Goal: Information Seeking & Learning: Check status

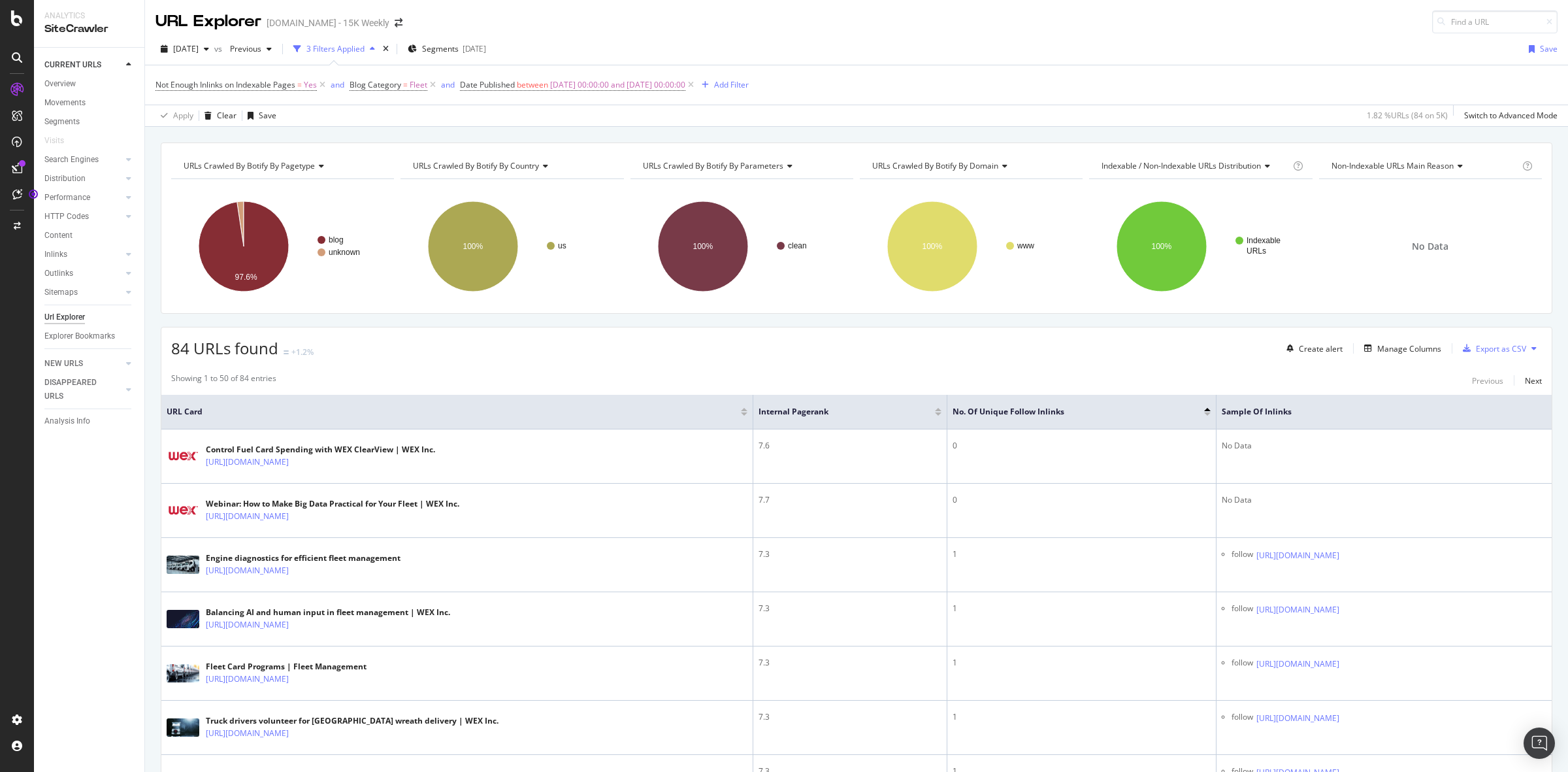
scroll to position [81, 0]
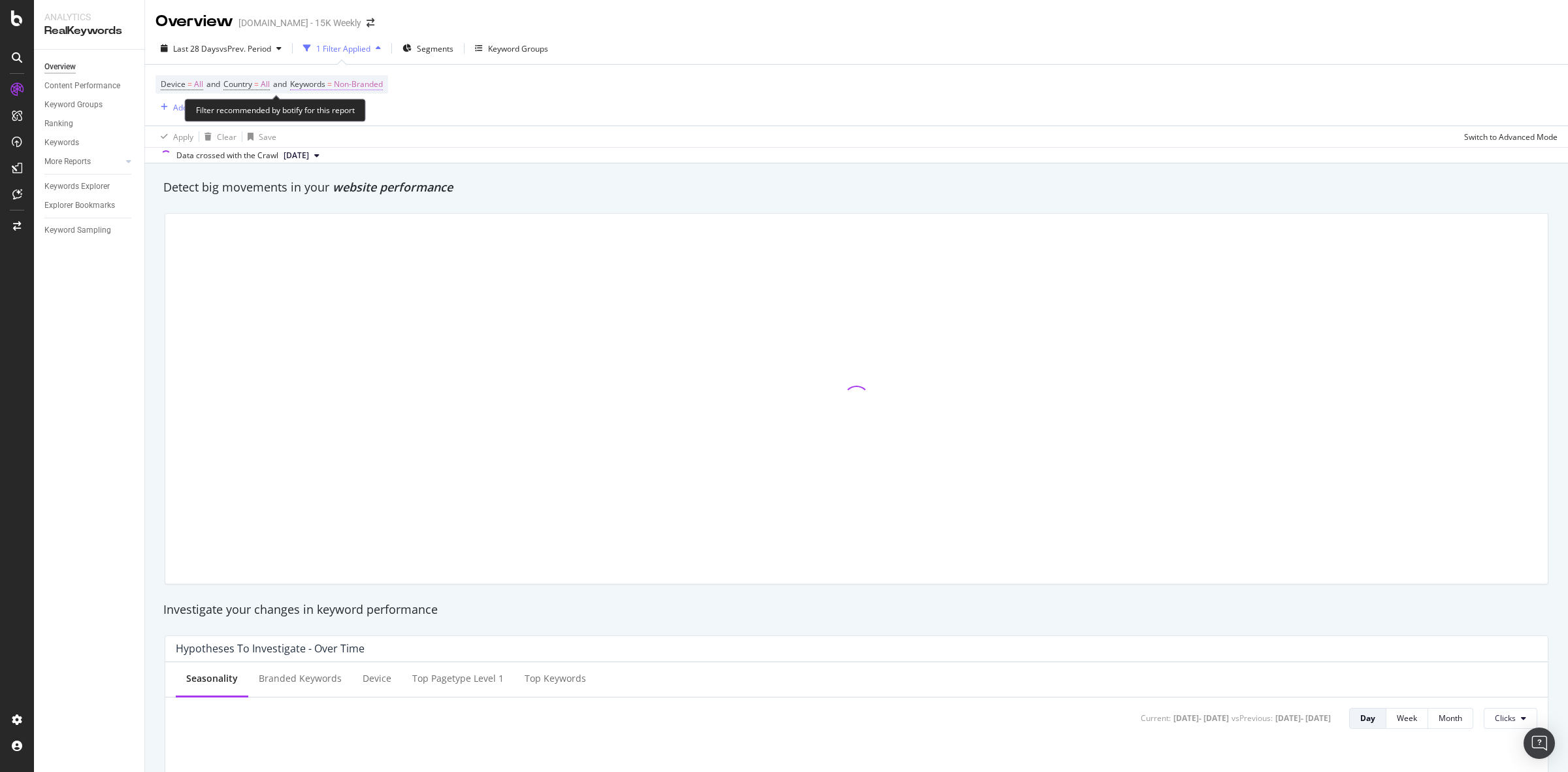
click at [379, 85] on span "Non-Branded" at bounding box center [358, 83] width 49 height 18
click at [363, 115] on span "Non-Branded" at bounding box center [336, 115] width 55 height 11
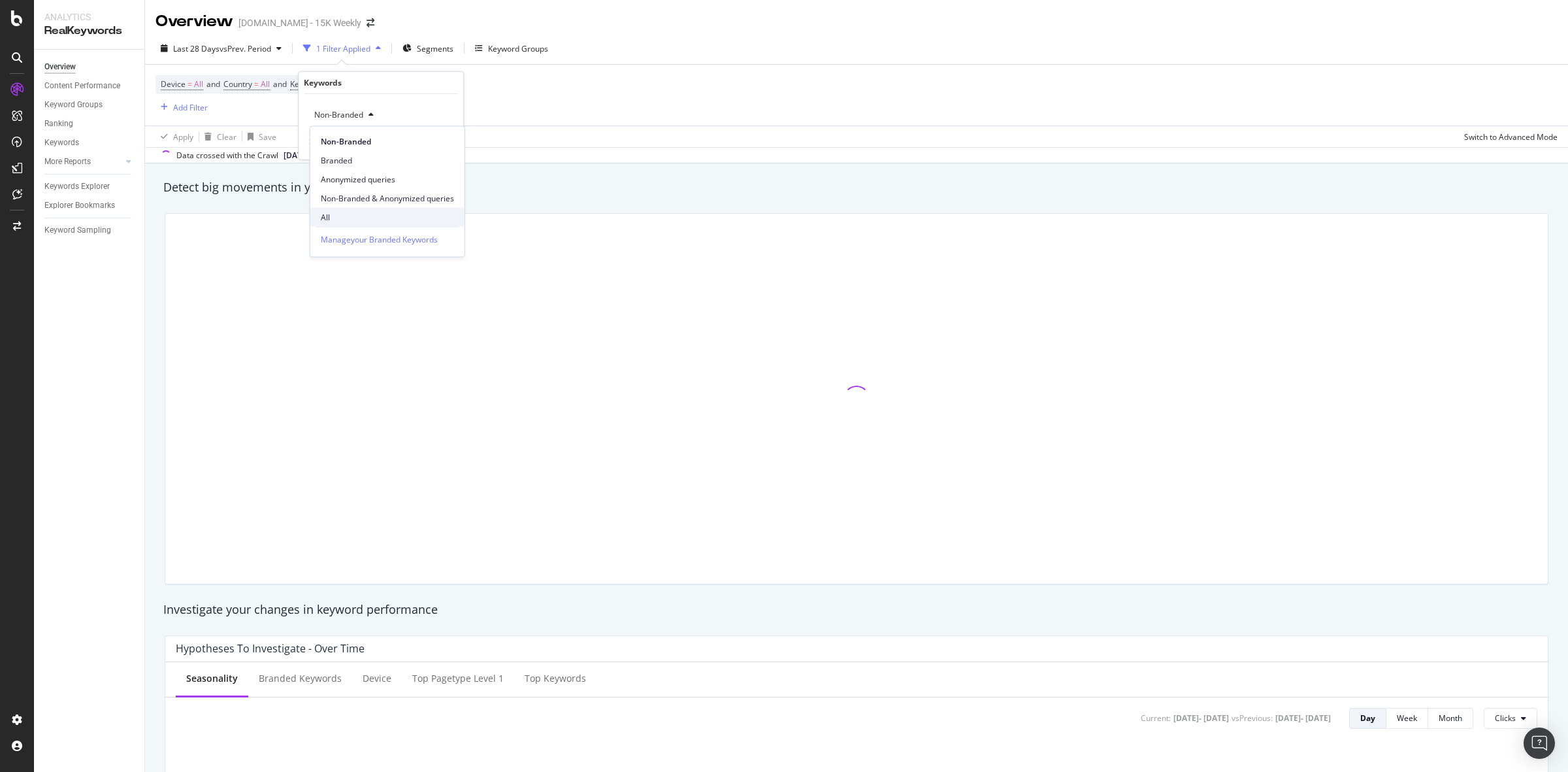
click at [342, 211] on span "All" at bounding box center [387, 216] width 133 height 11
click at [439, 136] on button "Apply" at bounding box center [434, 143] width 38 height 13
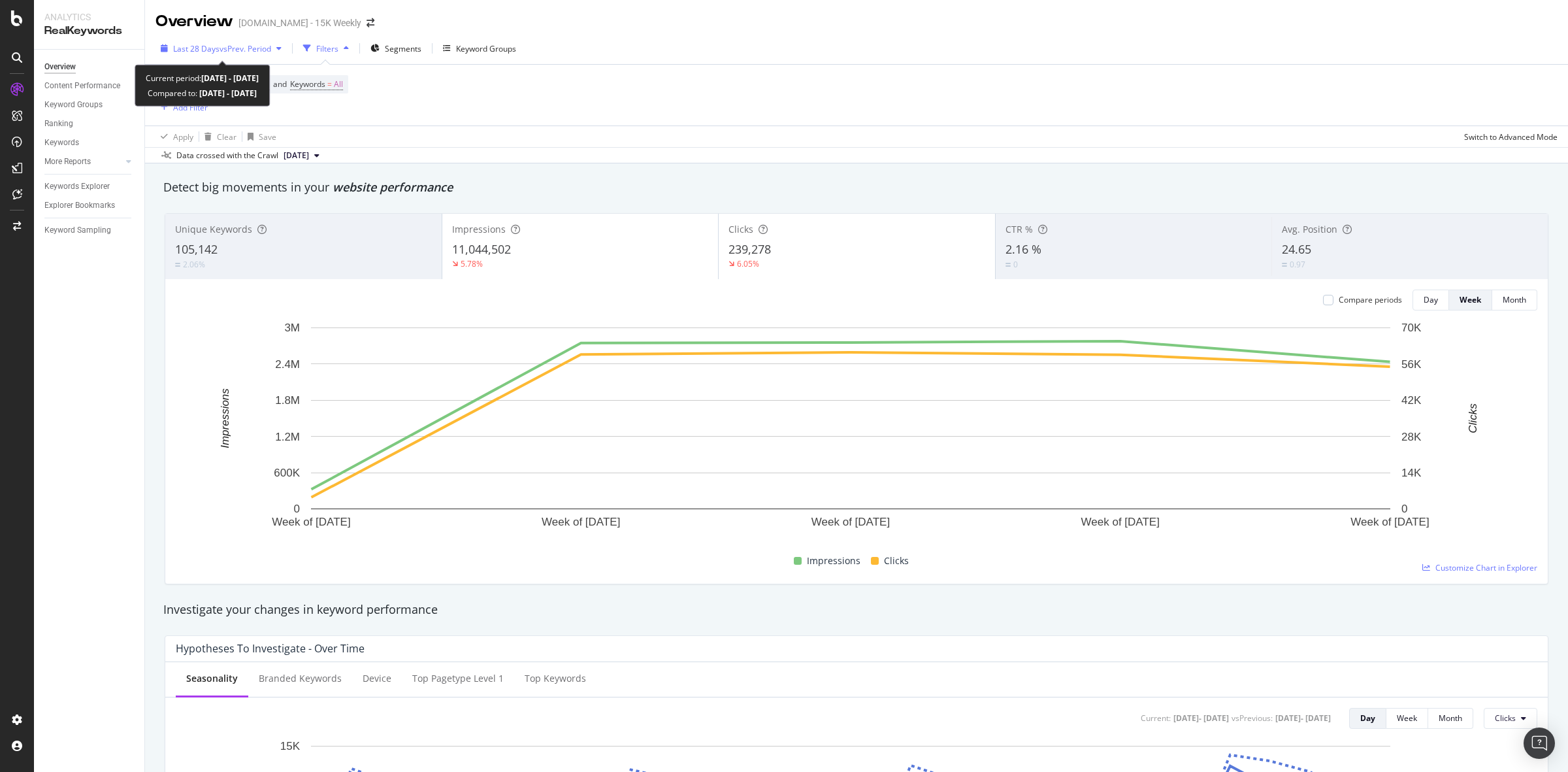
click at [235, 44] on span "vs Prev. Period" at bounding box center [245, 49] width 52 height 11
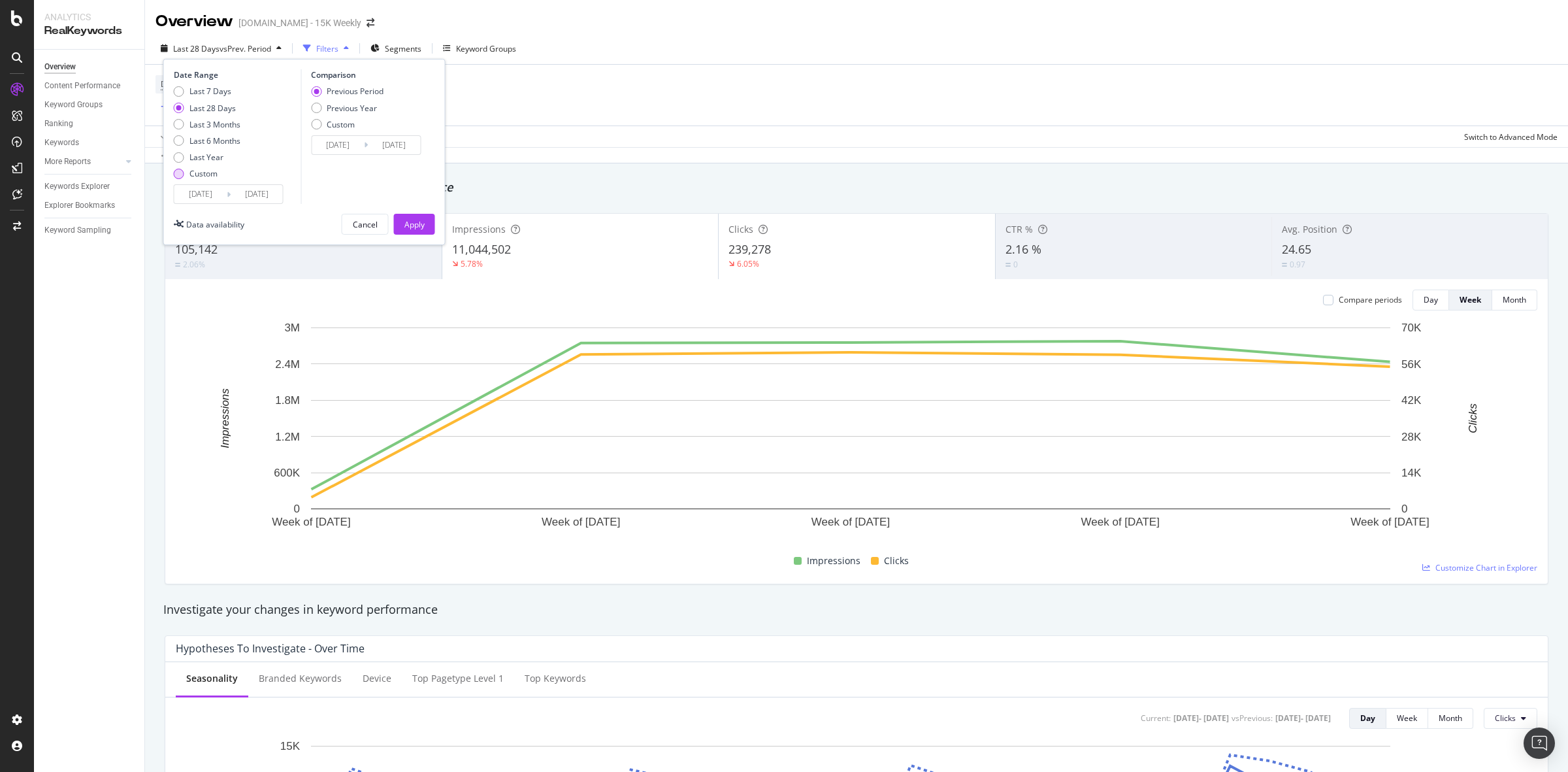
click at [180, 171] on div "Custom" at bounding box center [179, 173] width 11 height 11
click at [210, 191] on input "[DATE]" at bounding box center [200, 193] width 53 height 18
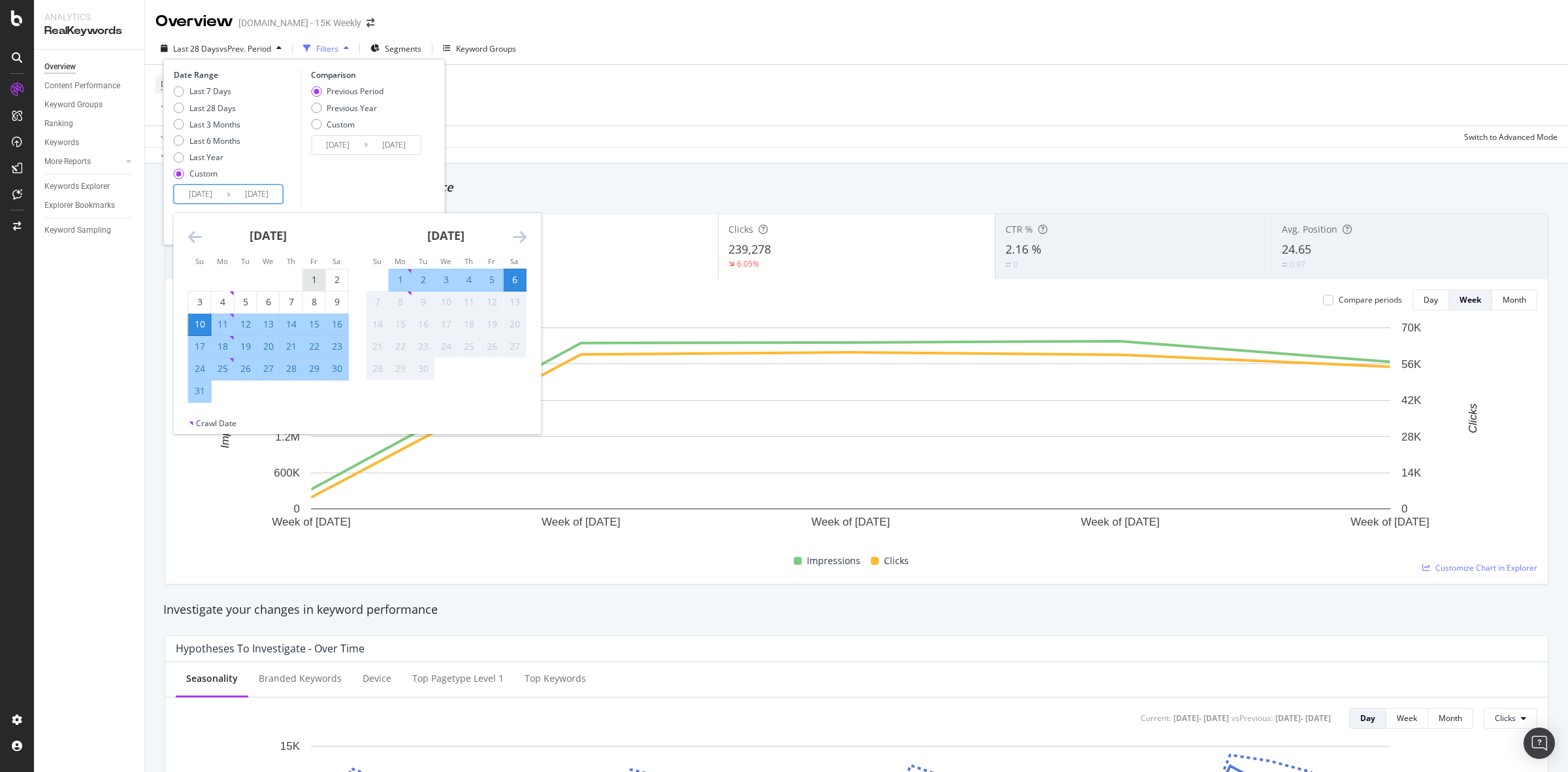
click at [314, 278] on div "1" at bounding box center [314, 280] width 22 height 13
type input "[DATE]"
click at [196, 395] on div "31" at bounding box center [199, 391] width 22 height 13
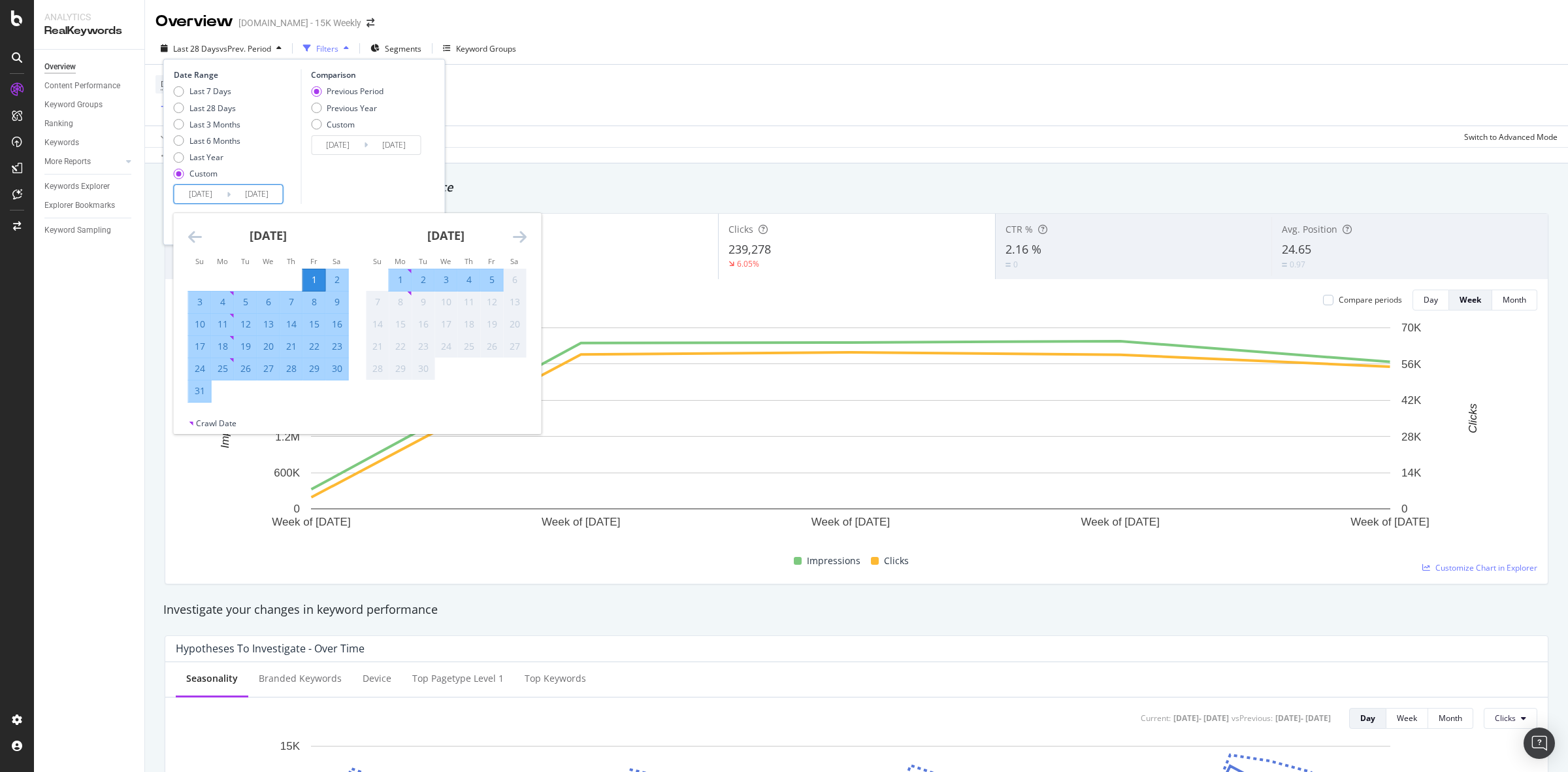
type input "[DATE]"
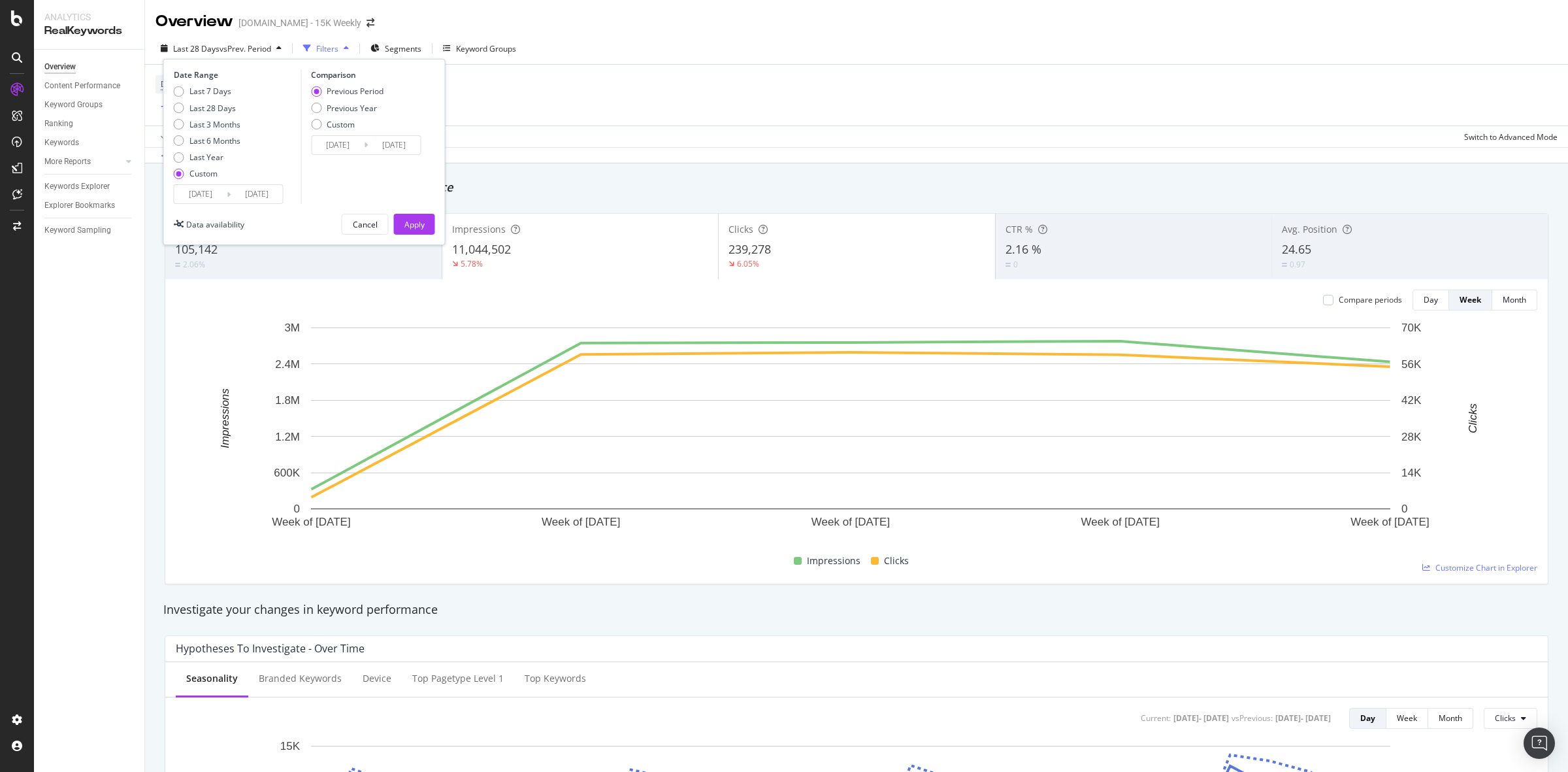
click at [351, 153] on input "[DATE]" at bounding box center [338, 145] width 53 height 18
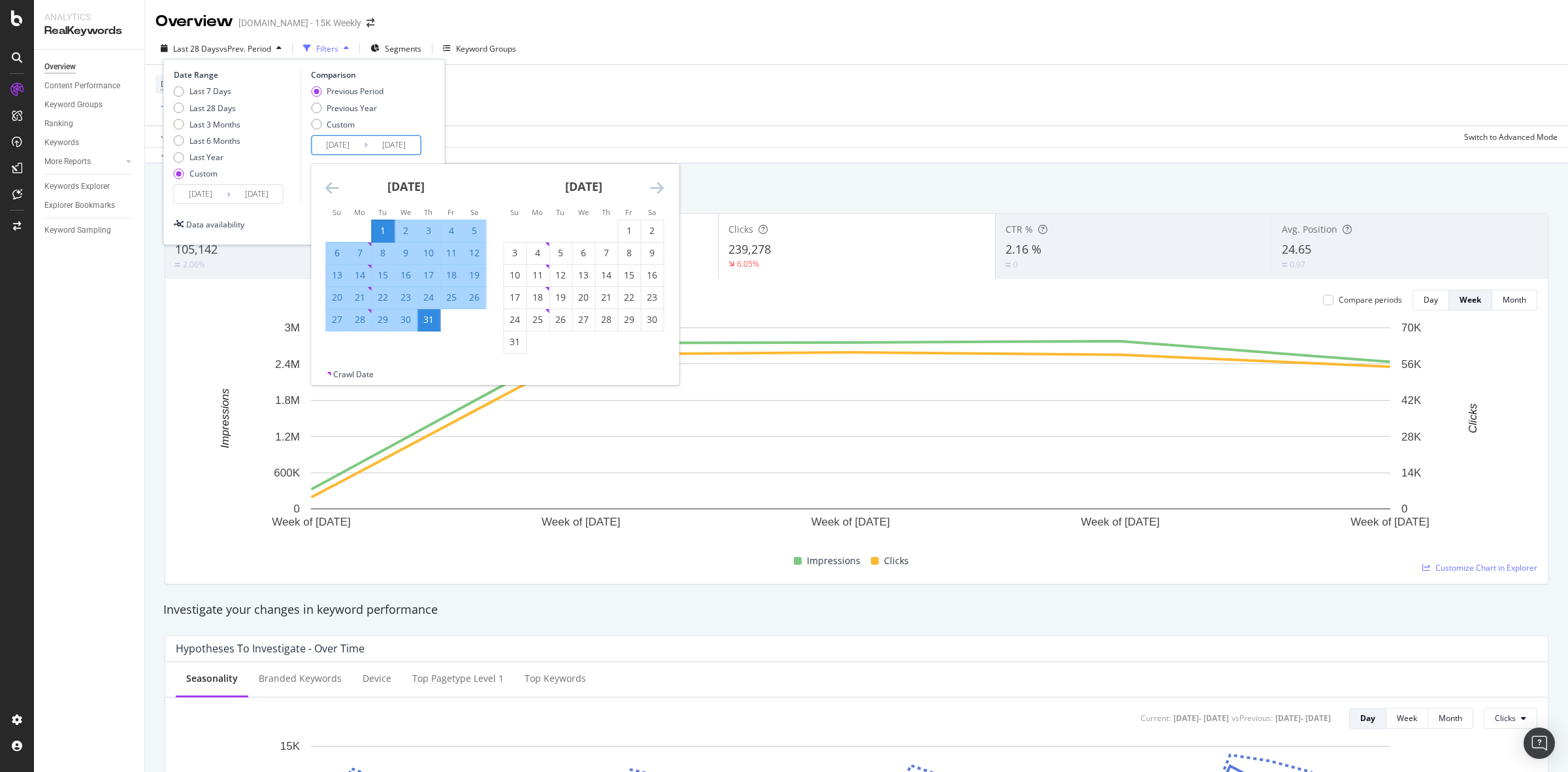
click at [333, 187] on icon "Move backward to switch to the previous month." at bounding box center [332, 188] width 13 height 15
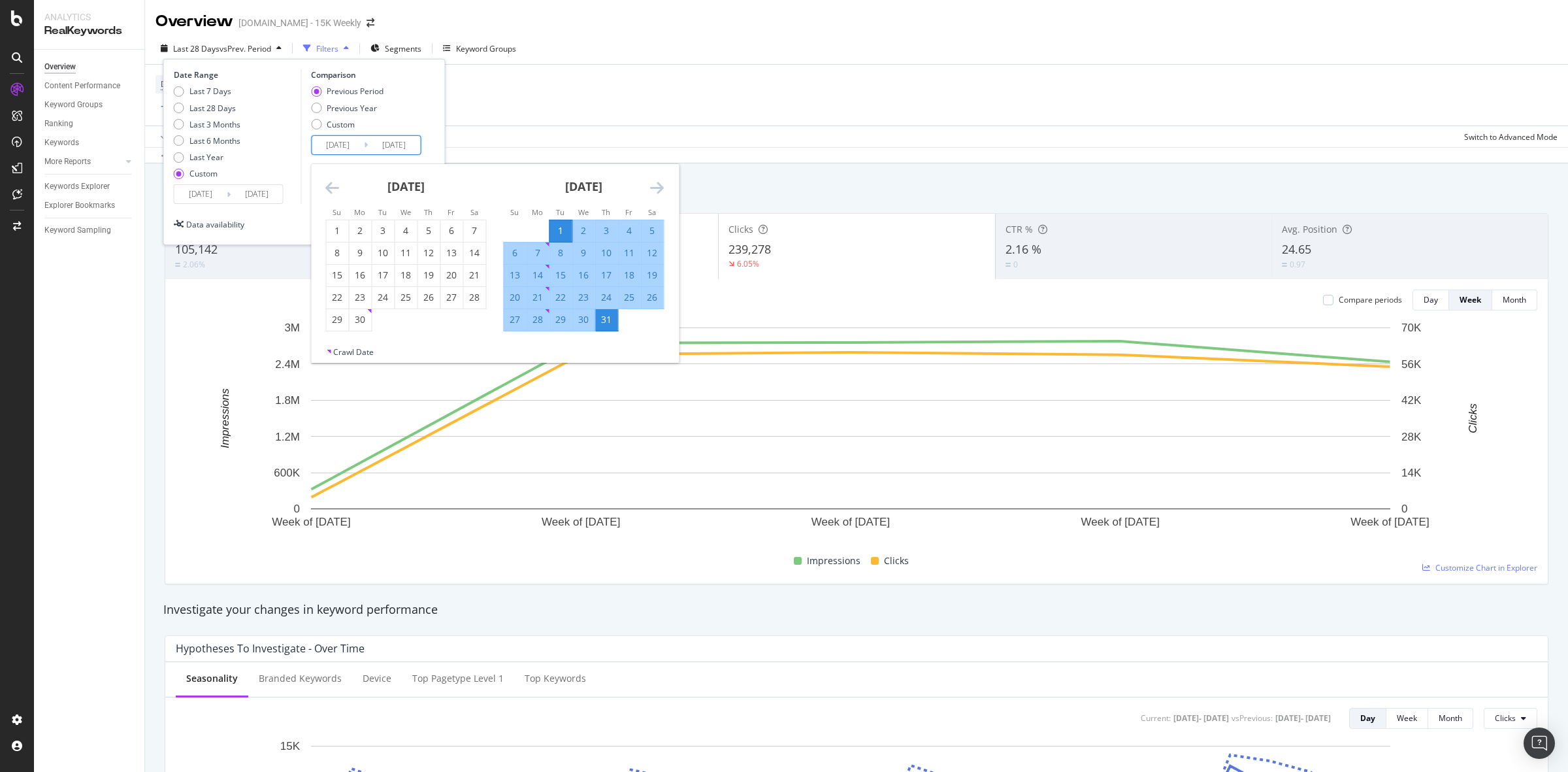
click at [333, 187] on icon "Move backward to switch to the previous month." at bounding box center [332, 188] width 13 height 15
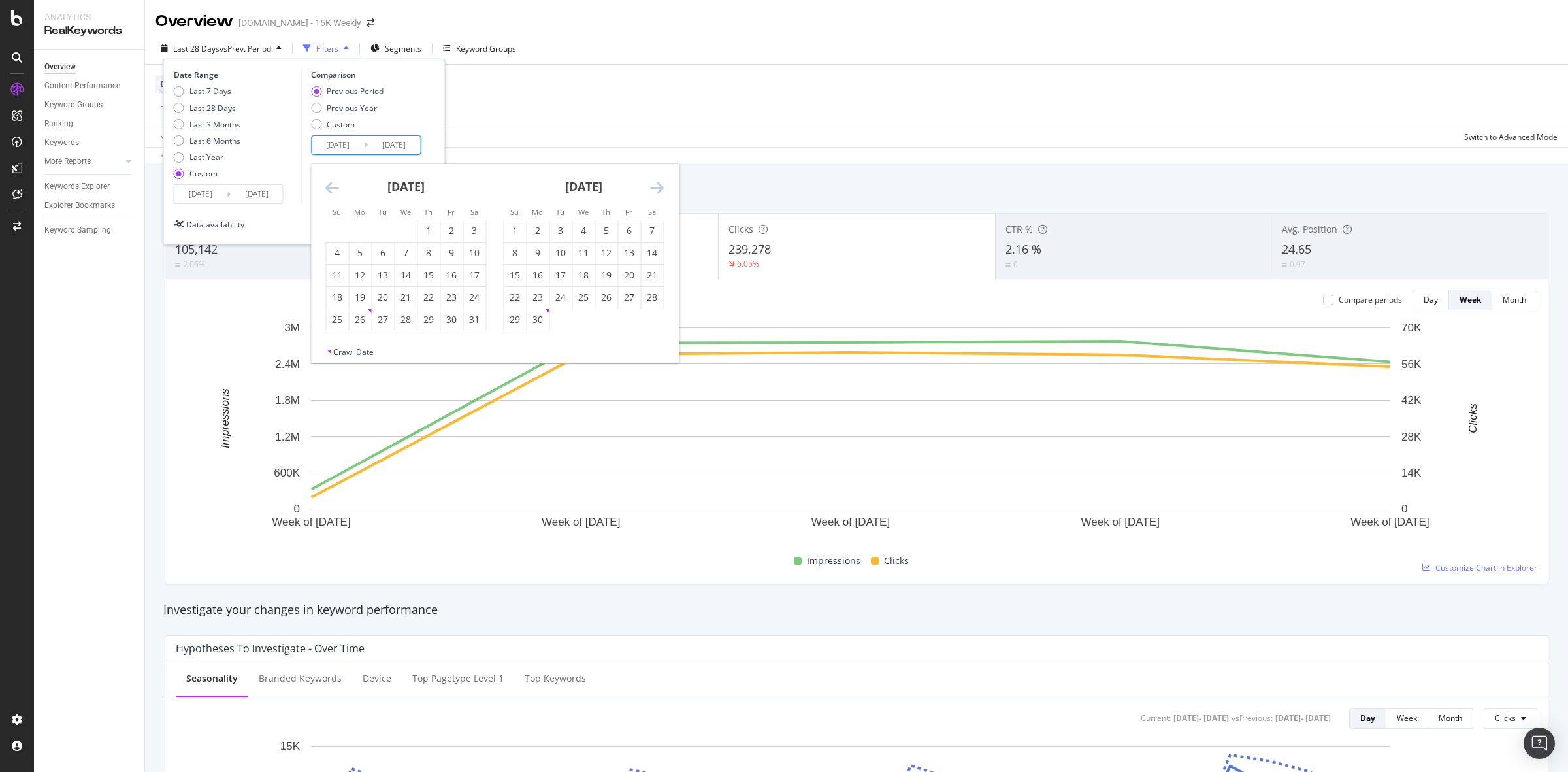
click at [333, 187] on icon "Move backward to switch to the previous month." at bounding box center [332, 188] width 13 height 15
click at [399, 233] on div "1" at bounding box center [405, 231] width 22 height 13
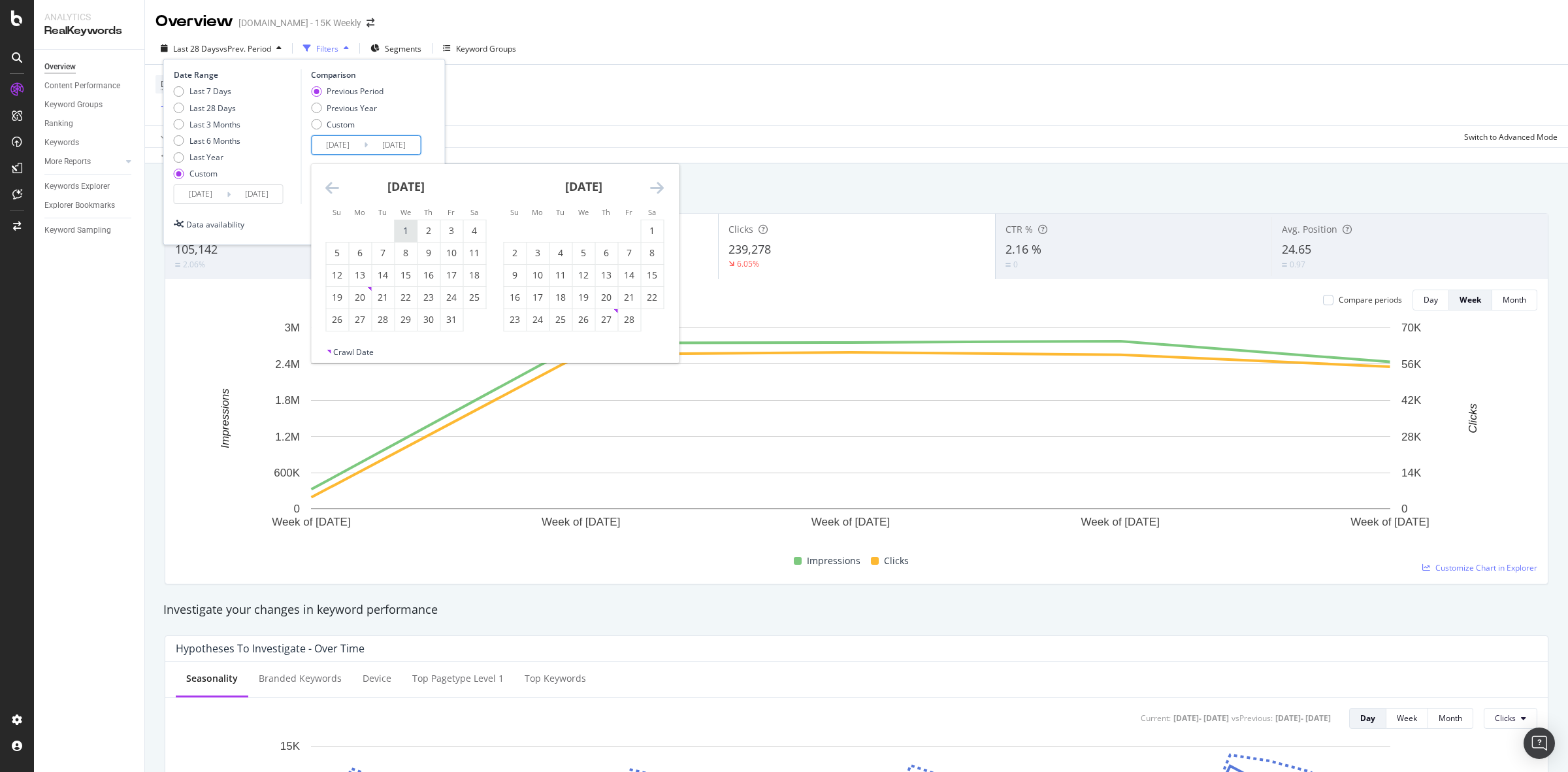
type input "[DATE]"
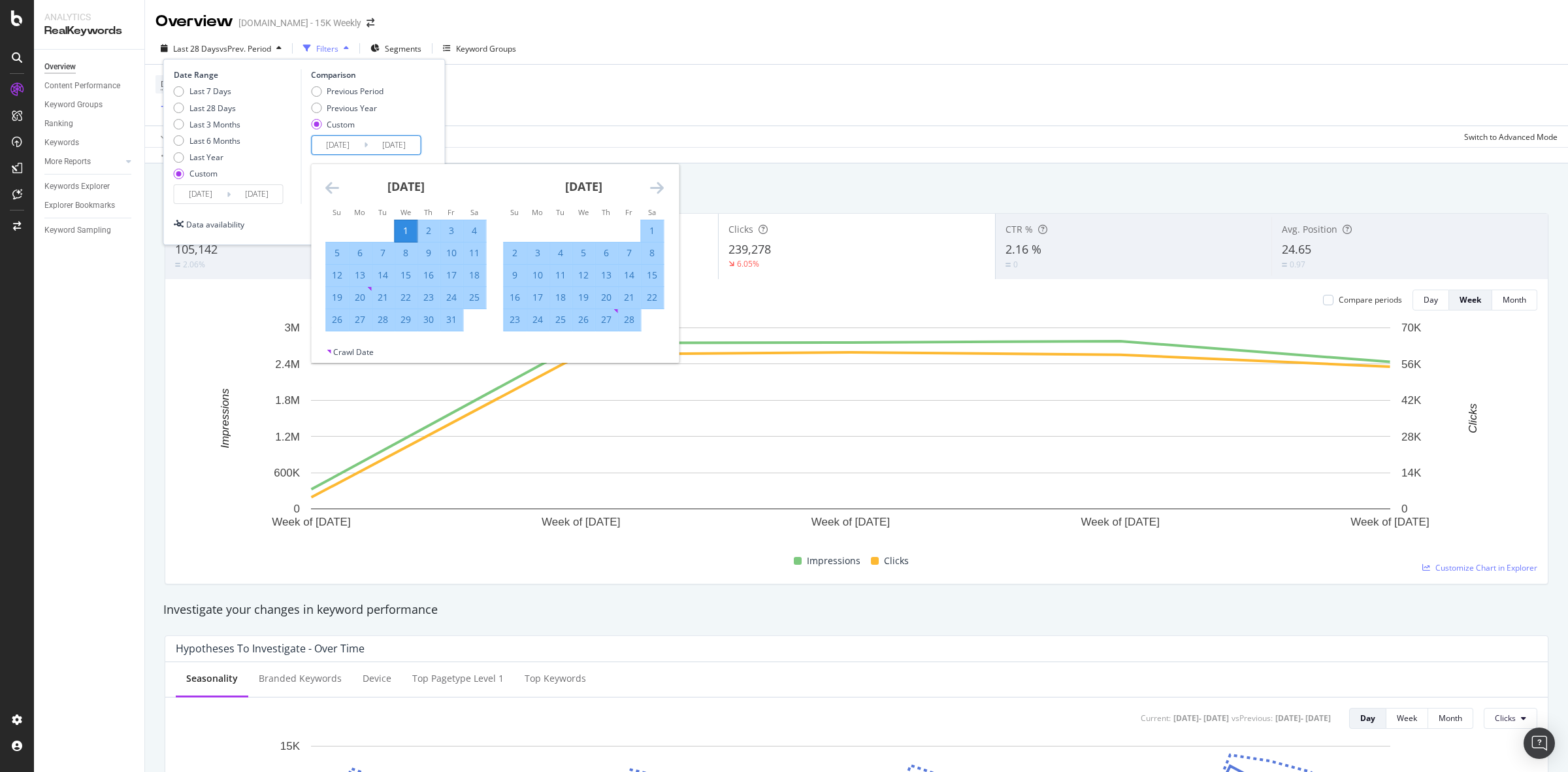
click at [449, 325] on div "31" at bounding box center [451, 320] width 22 height 13
type input "[DATE]"
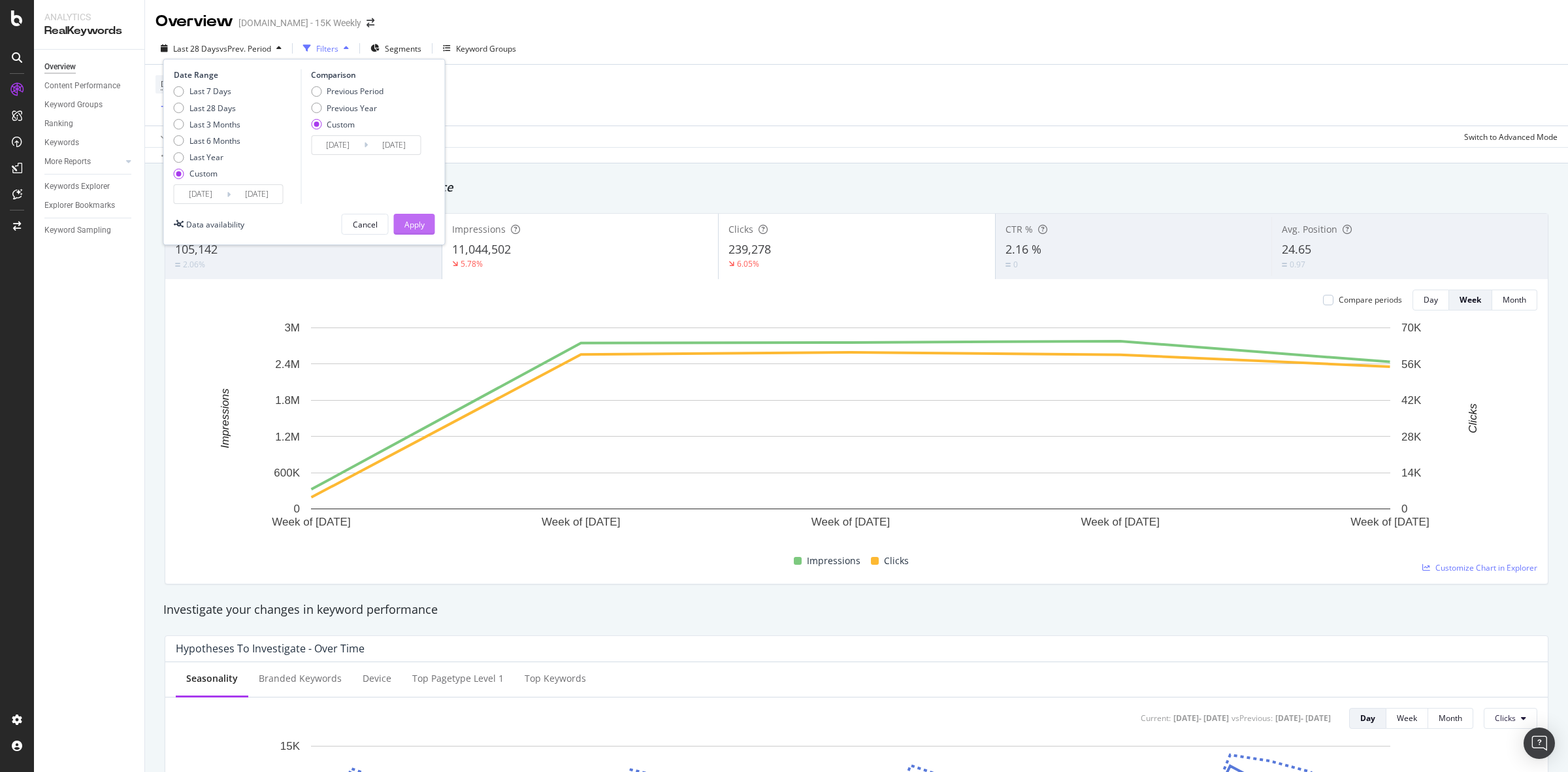
click at [416, 223] on div "Apply" at bounding box center [414, 225] width 20 height 11
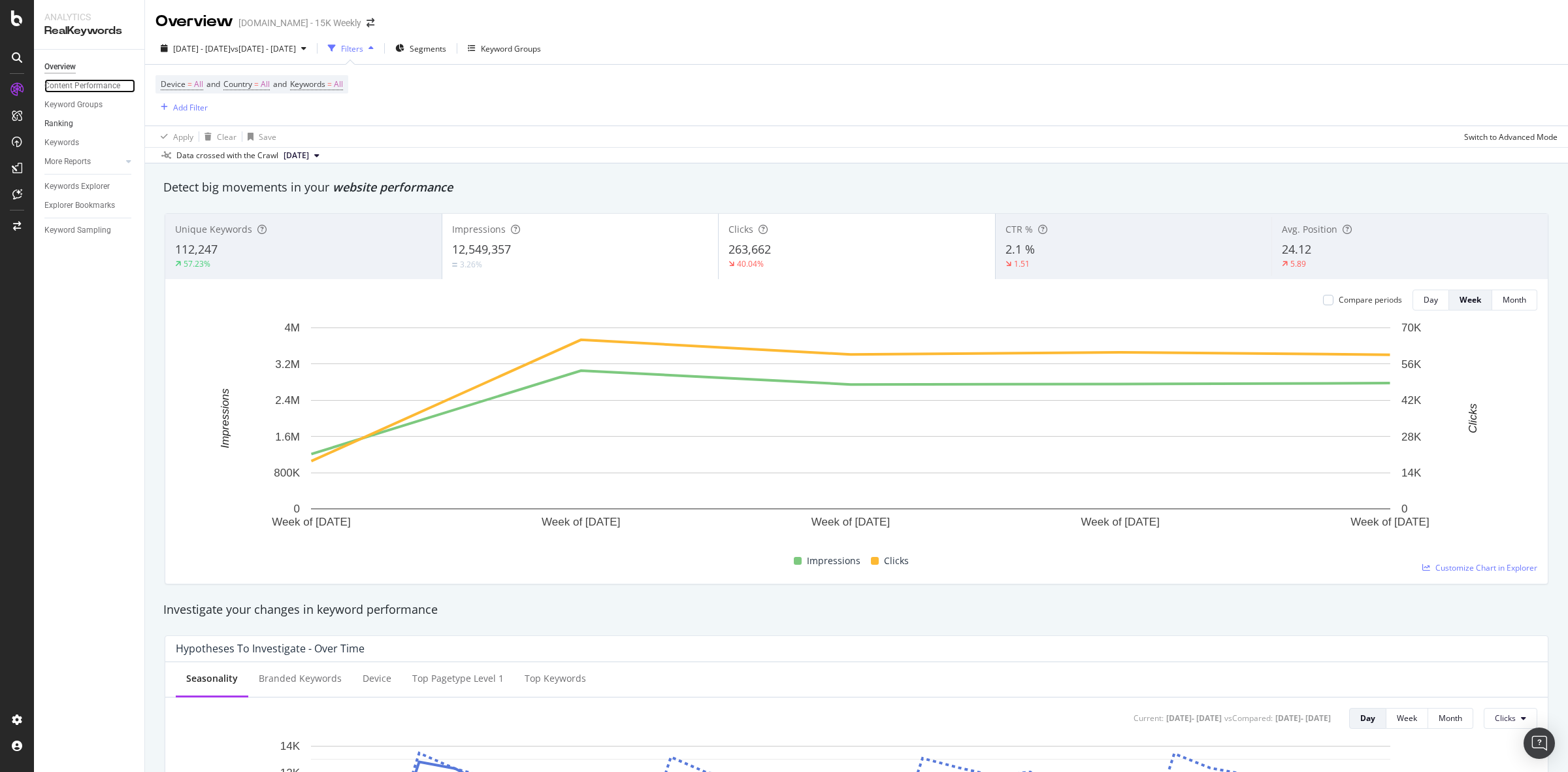
drag, startPoint x: 85, startPoint y: 86, endPoint x: 133, endPoint y: 117, distance: 57.1
click at [85, 86] on div "Content Performance" at bounding box center [81, 86] width 76 height 13
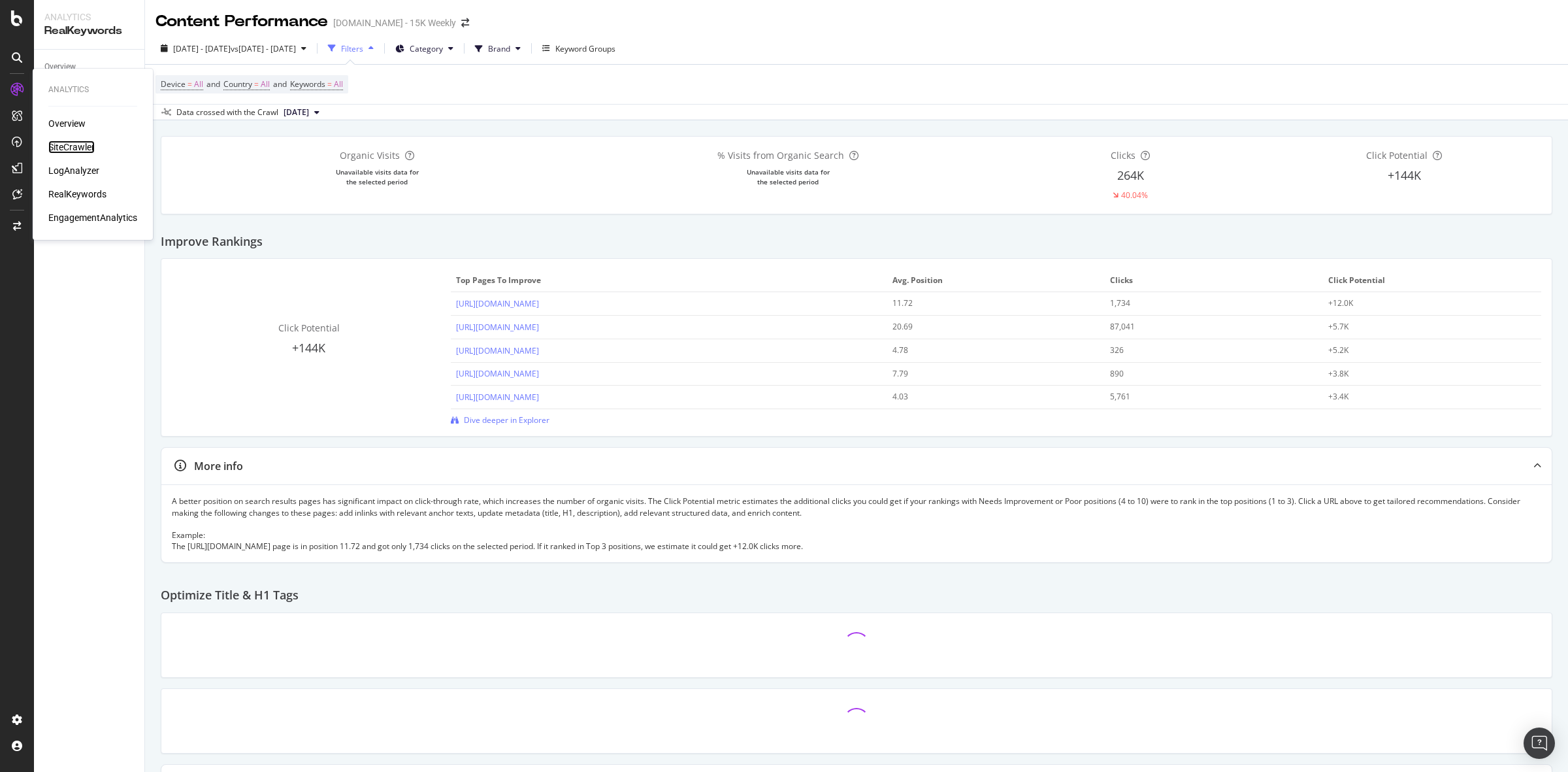
click at [73, 148] on div "SiteCrawler" at bounding box center [72, 148] width 46 height 13
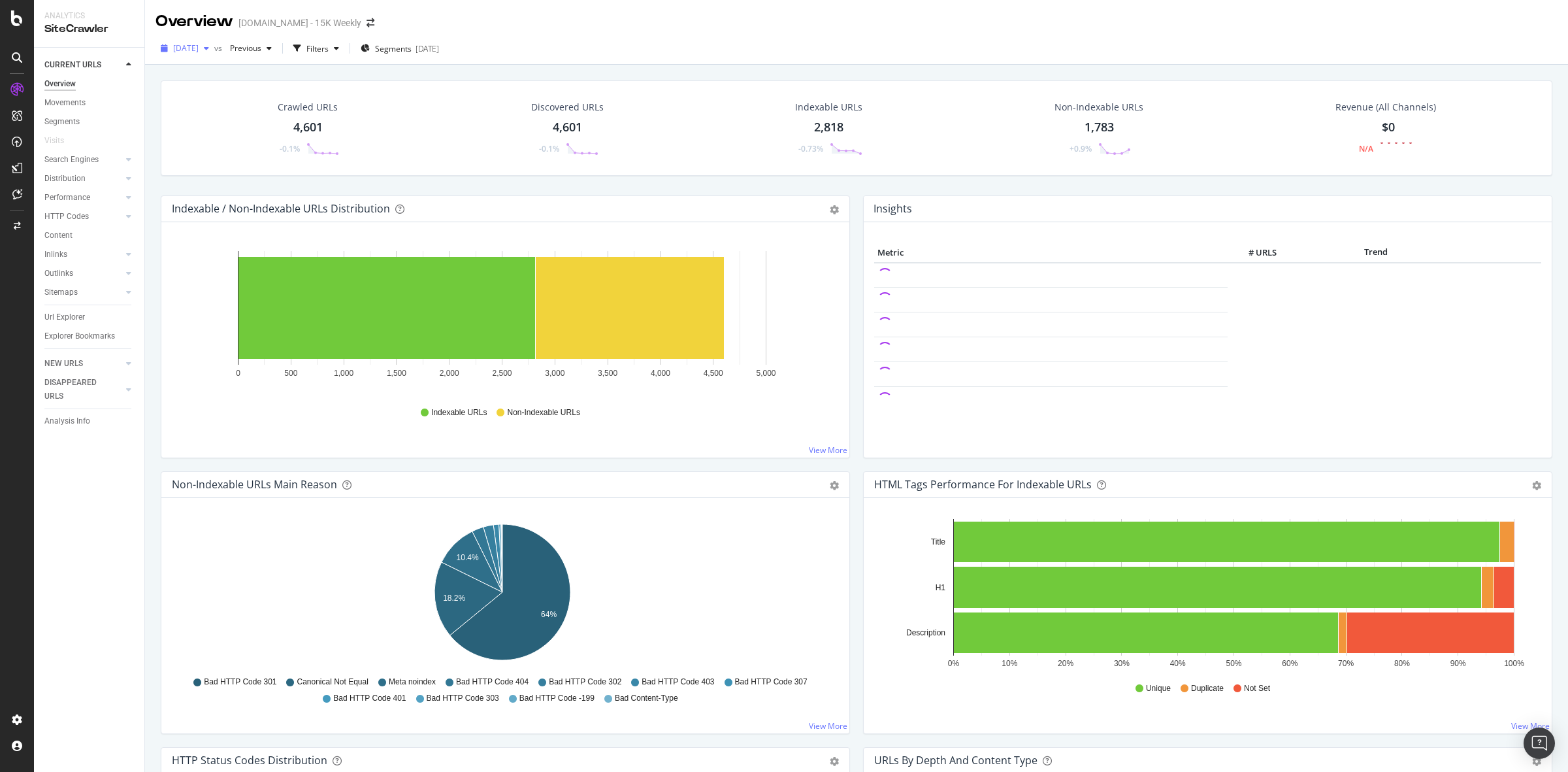
click at [199, 46] on span "[DATE]" at bounding box center [186, 48] width 26 height 11
click at [261, 49] on span "Previous" at bounding box center [243, 48] width 36 height 11
click at [314, 152] on div "[DATE]" at bounding box center [286, 152] width 73 height 11
